Goal: Communication & Community: Answer question/provide support

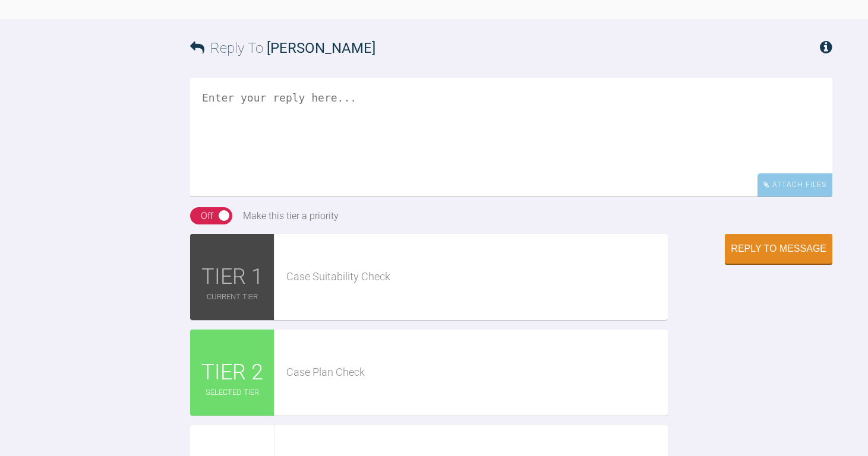
scroll to position [1425, 0]
click at [366, 196] on textarea at bounding box center [511, 136] width 642 height 119
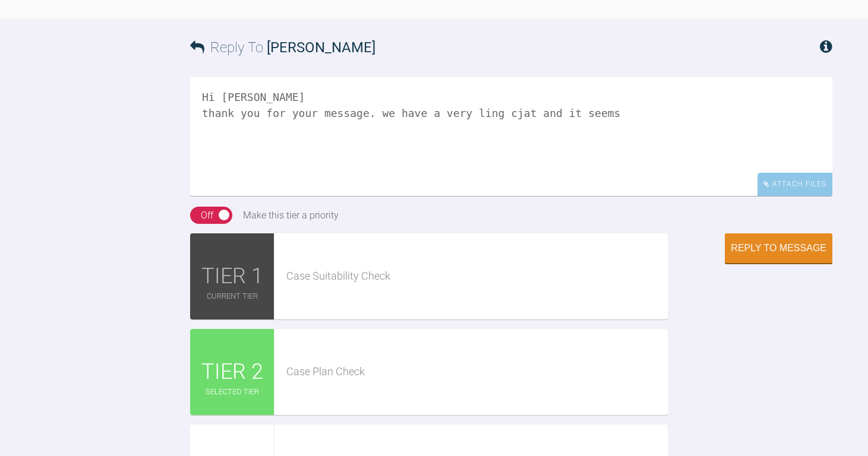
click at [492, 196] on textarea "Hi [PERSON_NAME] thank you for your message. we have a very ling cjat and it se…" at bounding box center [511, 136] width 642 height 119
click at [581, 196] on textarea "Hi [PERSON_NAME] thank you for your message. we have a very ling chat and it se…" at bounding box center [511, 136] width 642 height 119
click at [594, 196] on textarea "Hi [PERSON_NAME] thank you for your message. we have a very ling chat and it se…" at bounding box center [511, 136] width 642 height 119
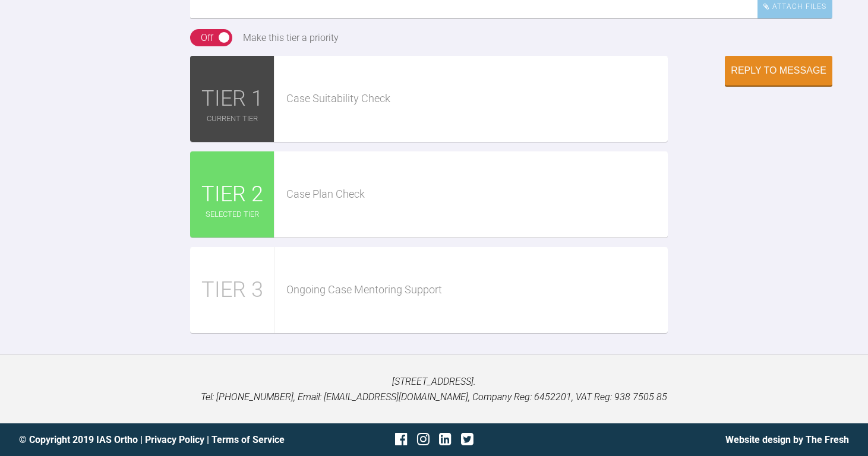
scroll to position [1722, 0]
drag, startPoint x: 479, startPoint y: 147, endPoint x: 652, endPoint y: 146, distance: 172.8
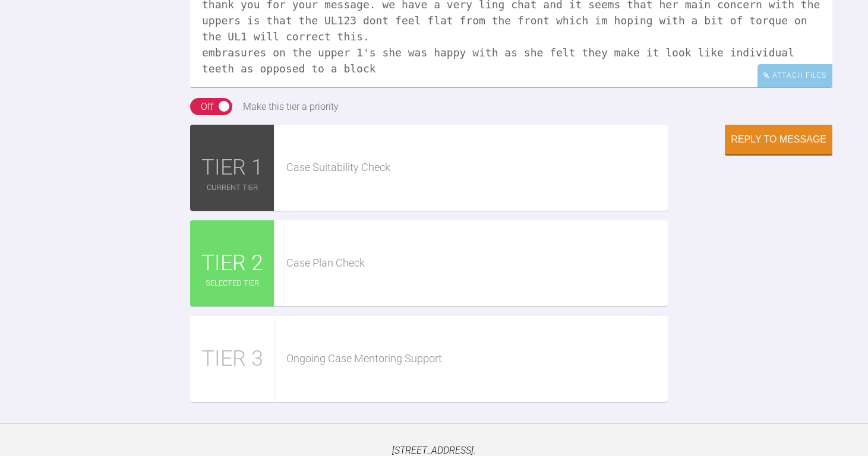
scroll to position [1562, 0]
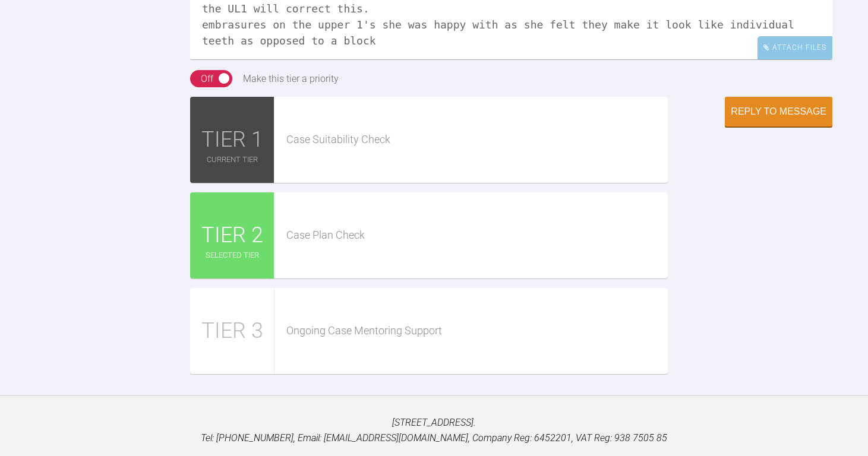
click at [337, 59] on textarea "Hi [PERSON_NAME] thank you for your message. we have a very ling chat and it se…" at bounding box center [511, 0] width 642 height 119
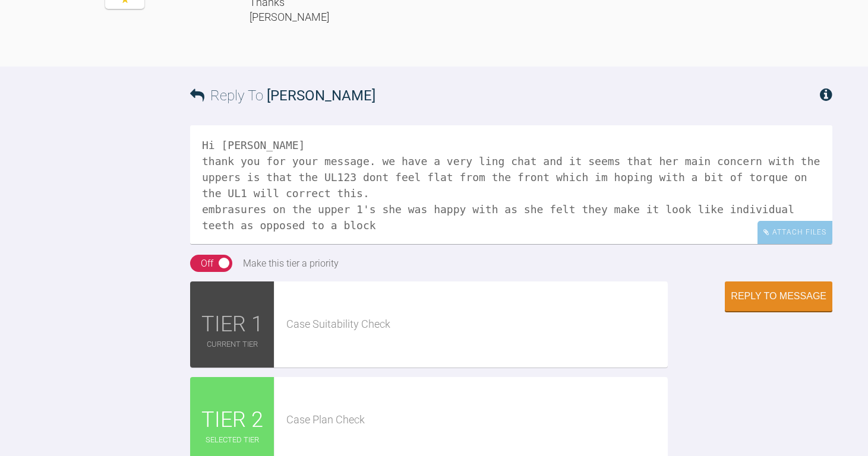
scroll to position [1366, 0]
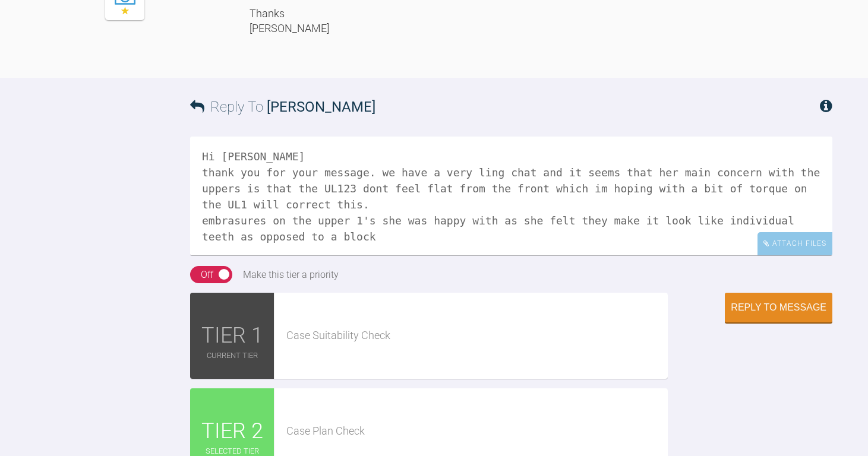
drag, startPoint x: 392, startPoint y: 160, endPoint x: 544, endPoint y: 157, distance: 152.1
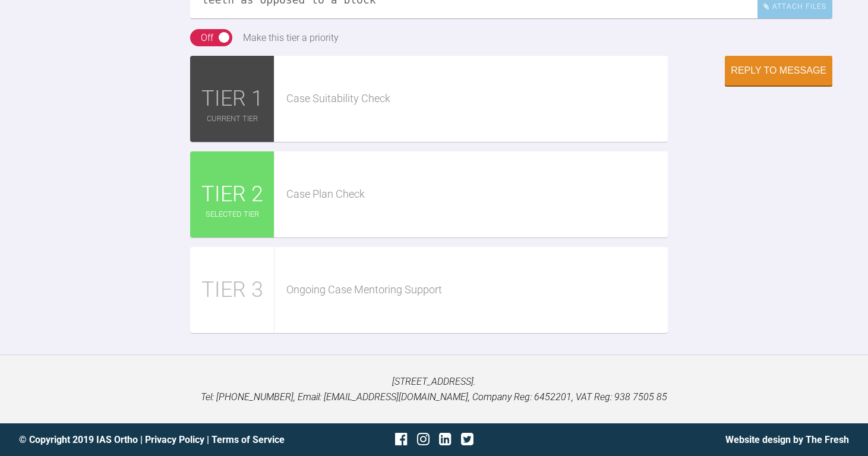
scroll to position [1663, 0]
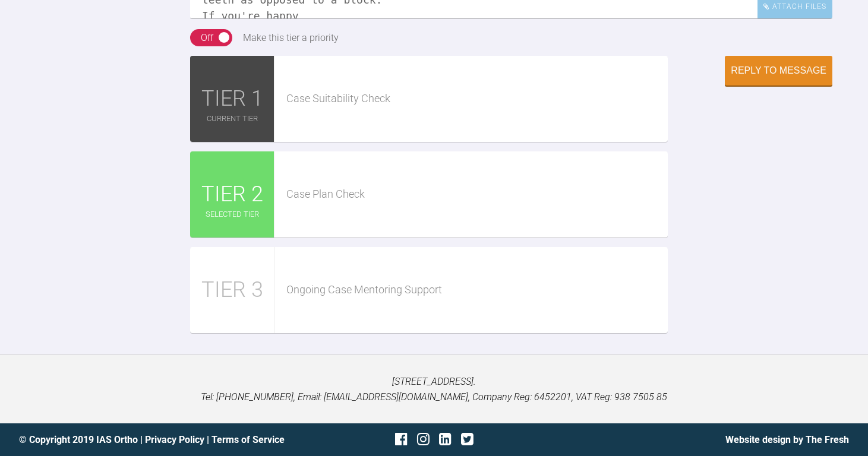
scroll to position [17, 0]
drag, startPoint x: 317, startPoint y: 263, endPoint x: 228, endPoint y: 270, distance: 88.7
drag, startPoint x: 339, startPoint y: 255, endPoint x: 208, endPoint y: 254, distance: 131.3
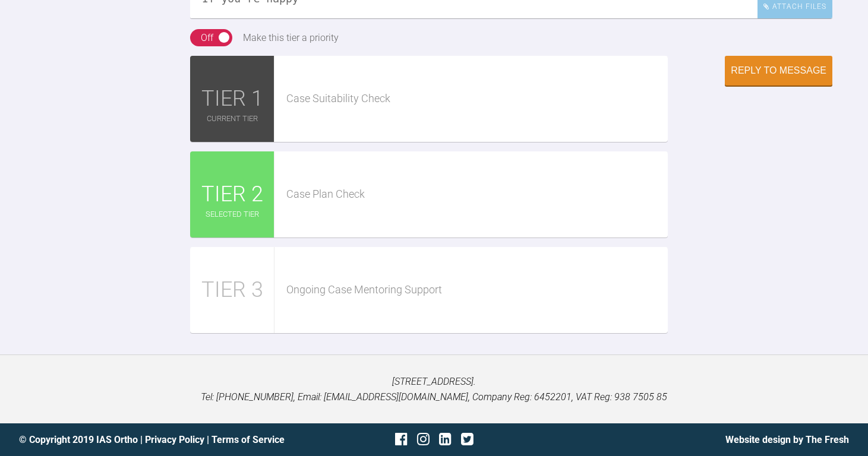
type textarea "Hi [PERSON_NAME] thank you for your message. we have a very ling chat and it se…"
click at [774, 77] on div "Reply to Message" at bounding box center [779, 72] width 96 height 11
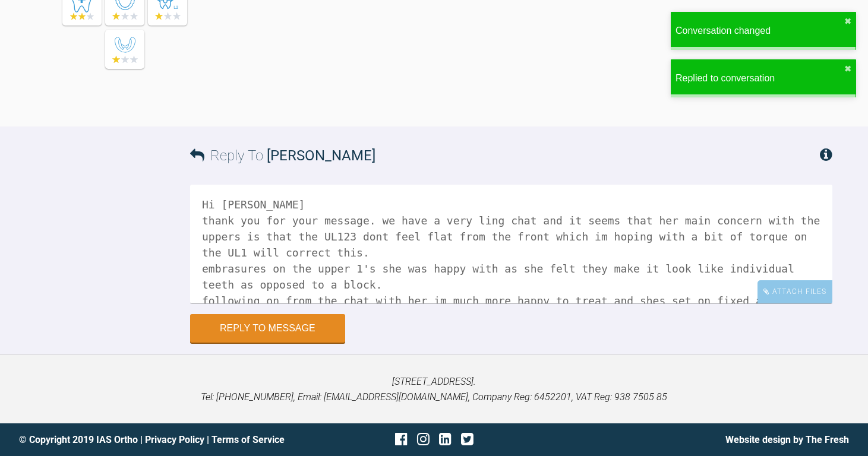
scroll to position [2044, 0]
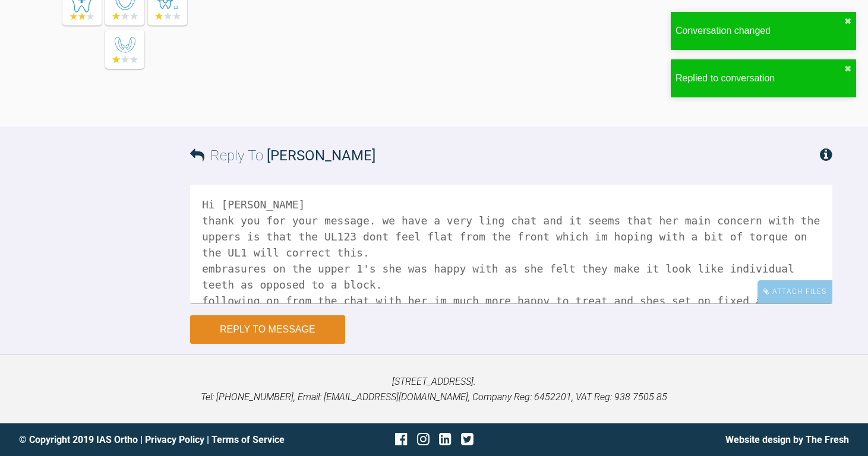
click at [344, 318] on button "Reply to Message" at bounding box center [267, 329] width 155 height 29
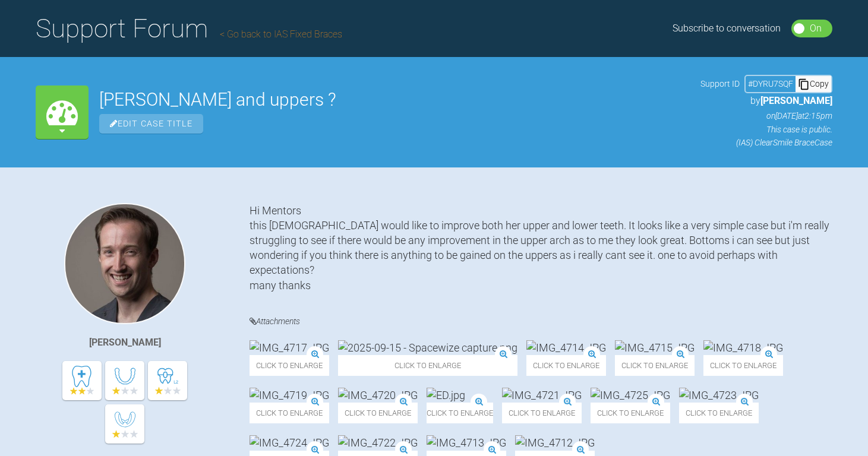
scroll to position [0, 0]
